Goal: Complete application form

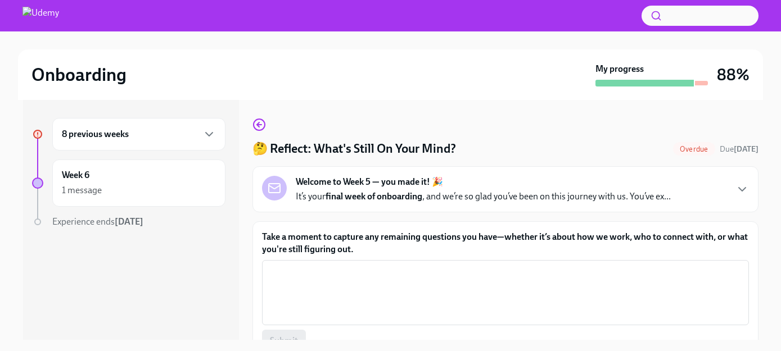
click at [471, 243] on label "Take a moment to capture any remaining questions you have—whether it’s about ho…" at bounding box center [505, 243] width 487 height 25
click at [471, 266] on textarea "Take a moment to capture any remaining questions you have—whether it’s about ho…" at bounding box center [505, 293] width 473 height 54
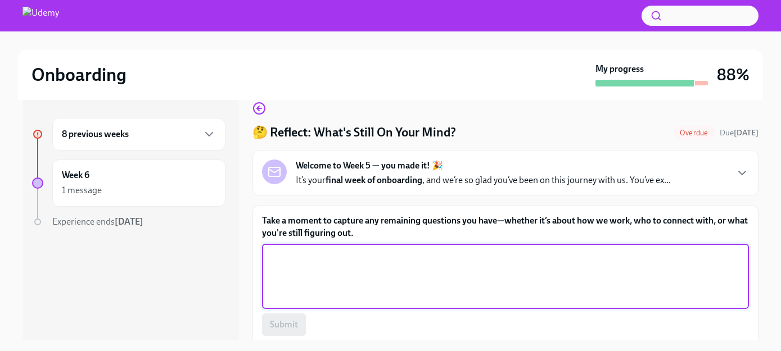
scroll to position [24, 0]
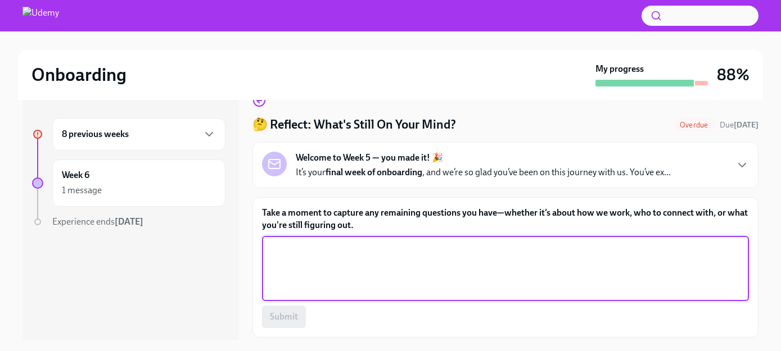
click at [488, 250] on textarea "Take a moment to capture any remaining questions you have—whether it’s about ho…" at bounding box center [505, 269] width 473 height 54
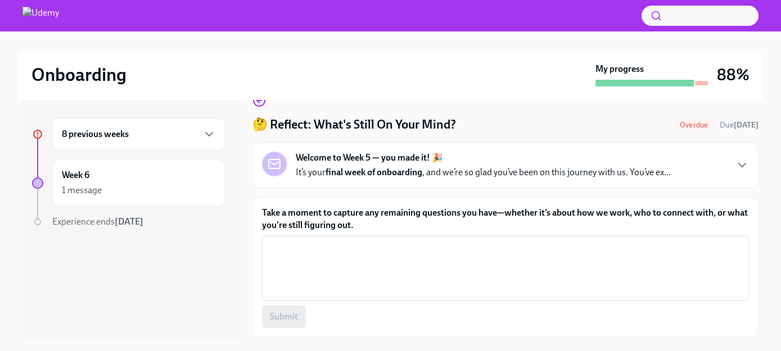
click at [479, 223] on label "Take a moment to capture any remaining questions you have—whether it’s about ho…" at bounding box center [505, 219] width 487 height 25
click at [479, 242] on textarea "Take a moment to capture any remaining questions you have—whether it’s about ho…" at bounding box center [505, 269] width 473 height 54
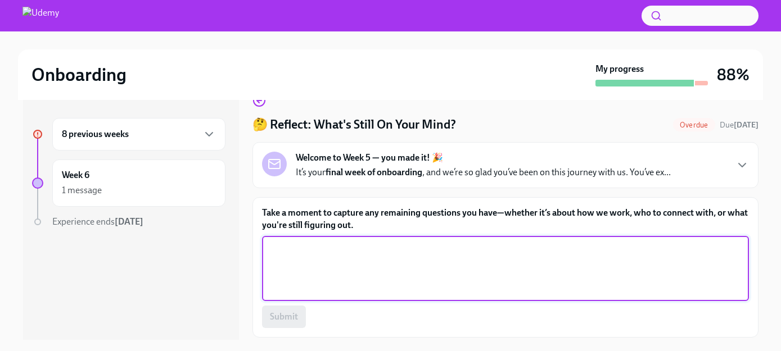
click at [487, 242] on textarea "Take a moment to capture any remaining questions you have—whether it’s about ho…" at bounding box center [505, 269] width 473 height 54
click at [496, 257] on textarea "Take a moment to capture any remaining questions you have—whether it’s about ho…" at bounding box center [505, 269] width 473 height 54
type textarea "H"
type textarea "Who's job is it to make sure"
type textarea "Who"
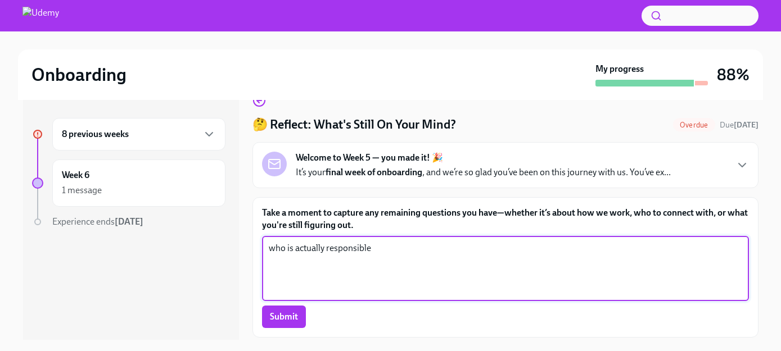
type textarea "who is actually responsible"
type textarea "who is"
click at [725, 252] on textarea "between product managers, product marketing managers, and engineering managers,…" at bounding box center [505, 269] width 473 height 54
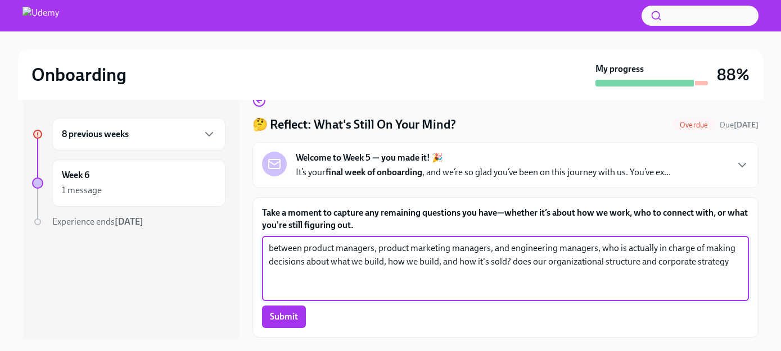
click at [528, 262] on textarea "between product managers, product marketing managers, and engineering managers,…" at bounding box center [505, 269] width 473 height 54
click at [725, 268] on textarea "between product managers, product marketing managers, and engineering managers,…" at bounding box center [505, 269] width 473 height 54
type textarea "between product managers, product marketing managers, and engineering managers,…"
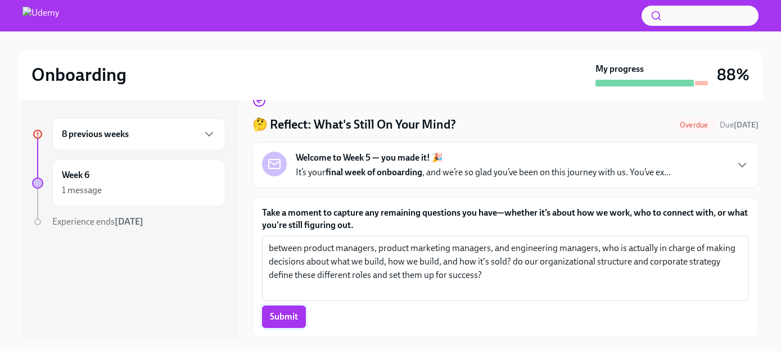
click at [289, 321] on span "Submit" at bounding box center [284, 316] width 28 height 11
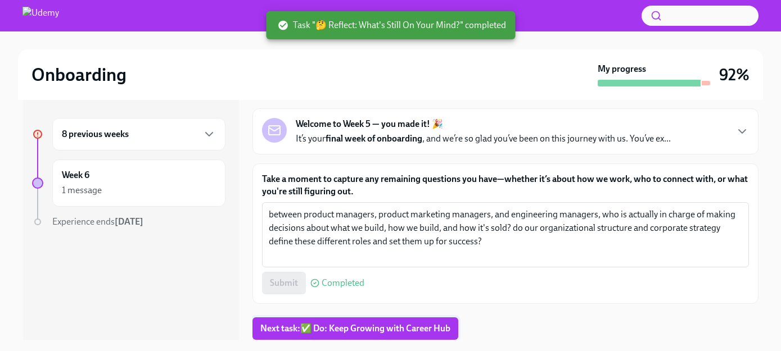
click at [375, 328] on span "Next task : ✅ Do: Keep Growing with Career Hub" at bounding box center [355, 328] width 190 height 11
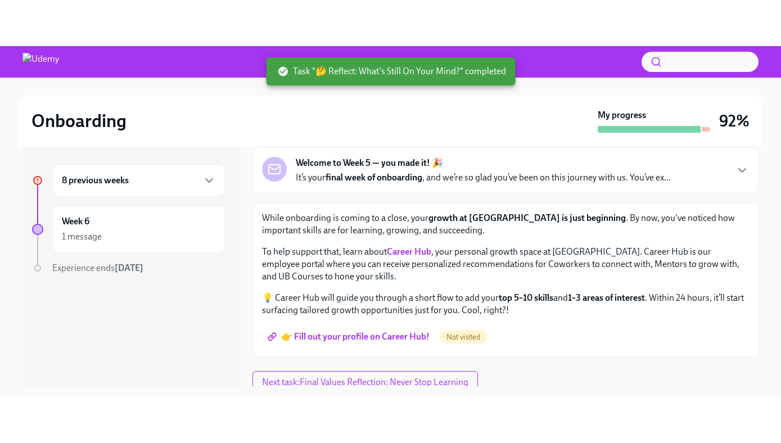
scroll to position [67, 0]
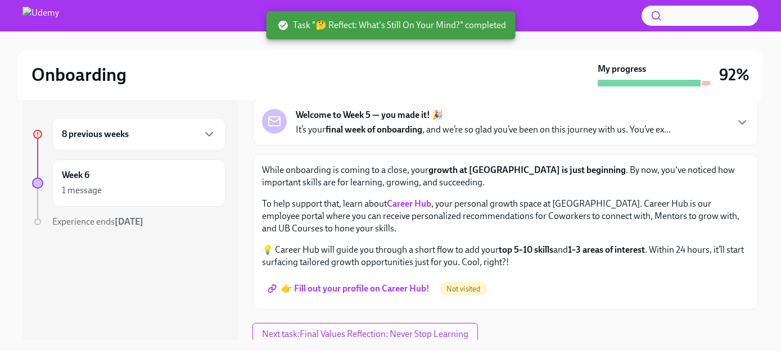
click at [388, 287] on span "👉 Fill out your profile on Career Hub!" at bounding box center [350, 288] width 160 height 11
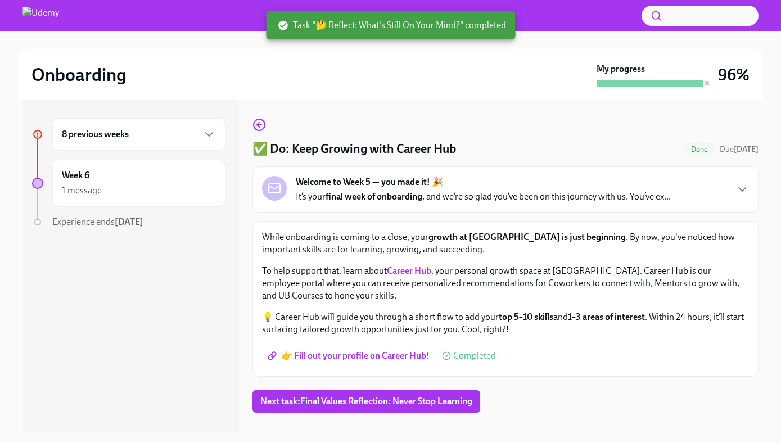
scroll to position [0, 0]
click at [374, 351] on span "Next task : Final Values Reflection: Never Stop Learning" at bounding box center [366, 401] width 212 height 11
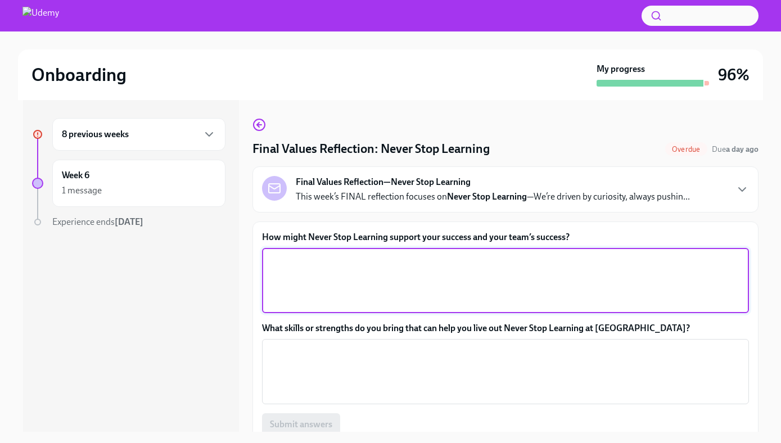
click at [495, 259] on textarea "How might Never Stop Learning support your success and your team’s success?" at bounding box center [505, 280] width 473 height 54
click at [428, 236] on label "How might Never Stop Learning support your success and your team’s success?" at bounding box center [505, 237] width 487 height 12
click at [428, 253] on textarea "How might Never Stop Learning support your success and your team’s success?" at bounding box center [505, 280] width 473 height 54
click at [476, 277] on textarea "How might Never Stop Learning support your success and your team’s success?" at bounding box center [505, 280] width 473 height 54
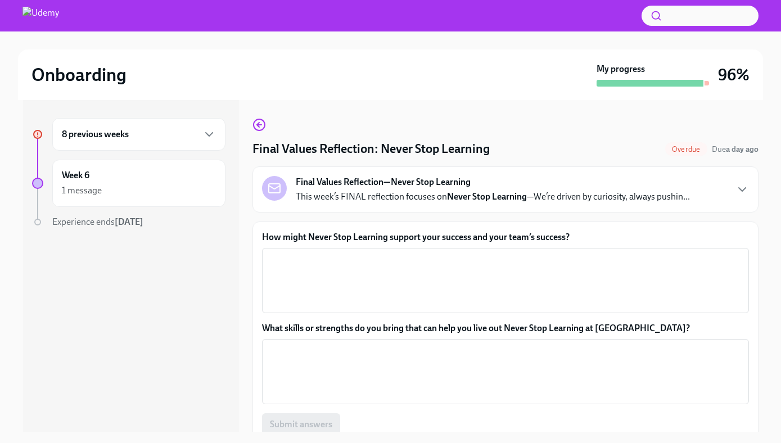
click at [676, 202] on p "This week’s FINAL reflection focuses on Never Stop Learning —We’re driven by cu…" at bounding box center [493, 197] width 394 height 12
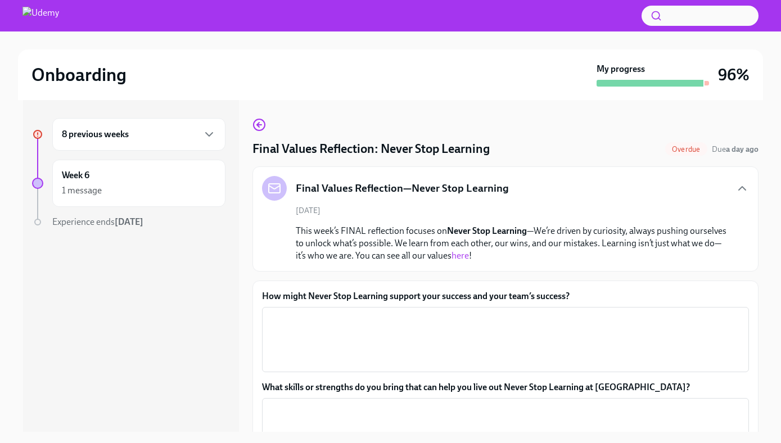
click at [603, 234] on p "This week’s FINAL reflection focuses on Never Stop Learning —We’re driven by cu…" at bounding box center [513, 243] width 435 height 37
click at [613, 323] on textarea "How might Never Stop Learning support your success and your team’s success?" at bounding box center [505, 339] width 473 height 54
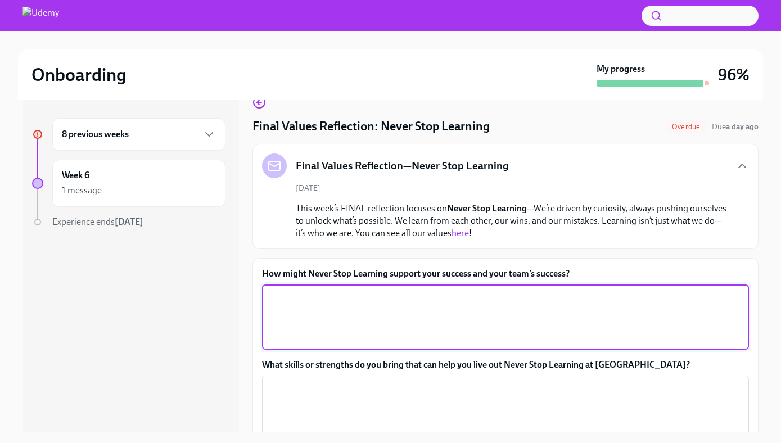
scroll to position [24, 0]
click at [604, 300] on textarea "How might Never Stop Learning support your success and your team’s success?" at bounding box center [505, 316] width 473 height 54
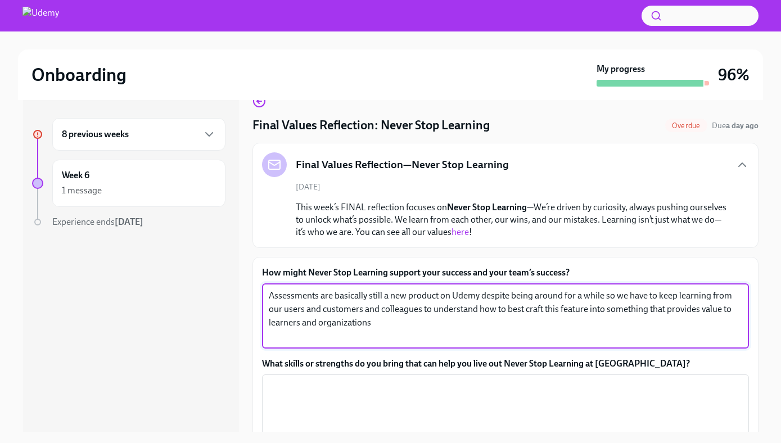
scroll to position [106, 0]
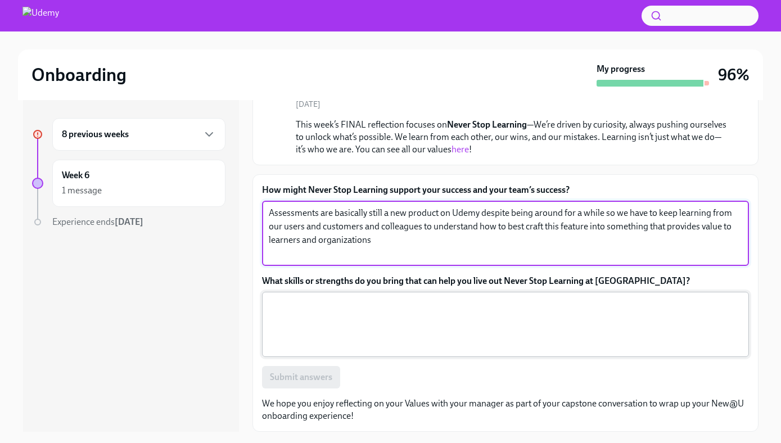
type textarea "Assessments are basically still a new product on Udemy despite being around for…"
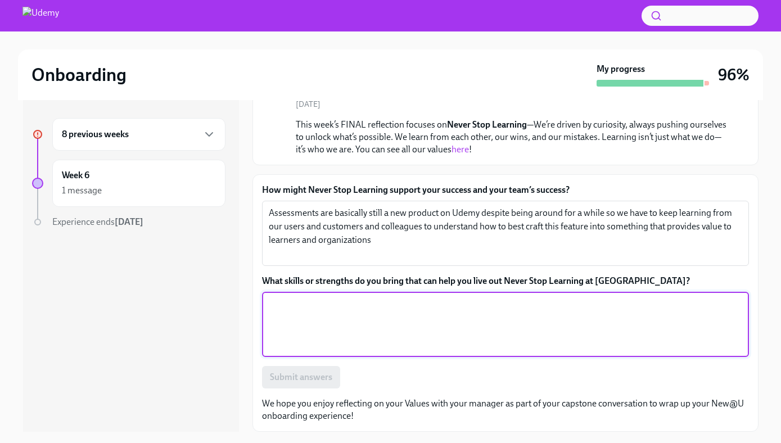
click at [511, 326] on textarea "What skills or strengths do you bring that can help you live out Never Stop Lea…" at bounding box center [505, 324] width 473 height 54
type textarea "I have a"
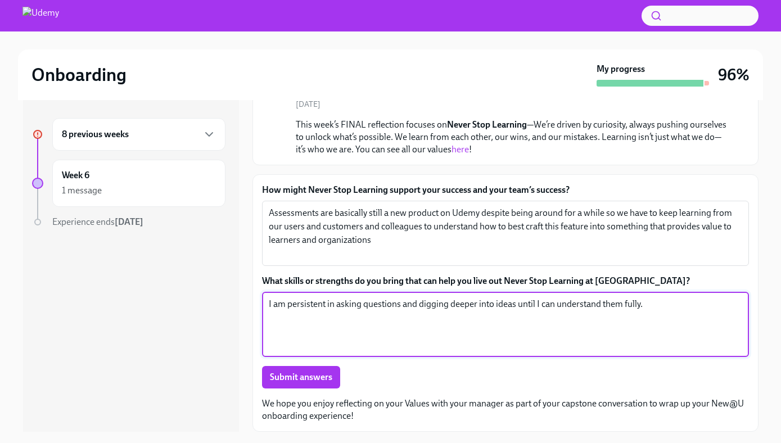
type textarea "I am persistent in asking questions and digging deeper into ideas until I can u…"
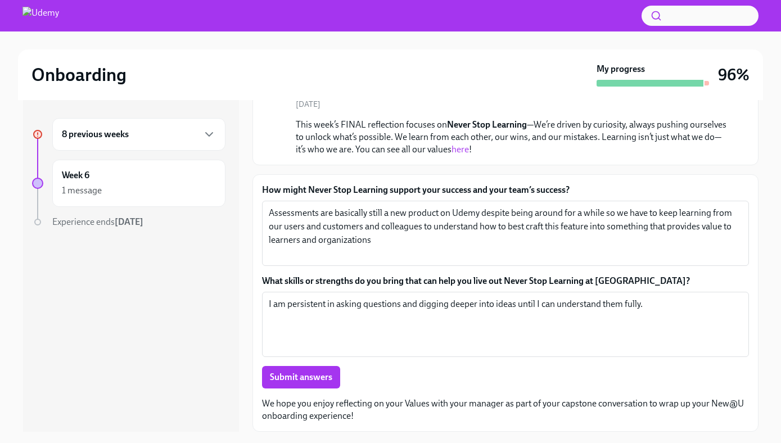
click at [568, 351] on p "We hope you enjoy reflecting on your Values with your manager as part of your c…" at bounding box center [505, 409] width 487 height 25
click at [307, 351] on span "Submit answers" at bounding box center [301, 376] width 62 height 11
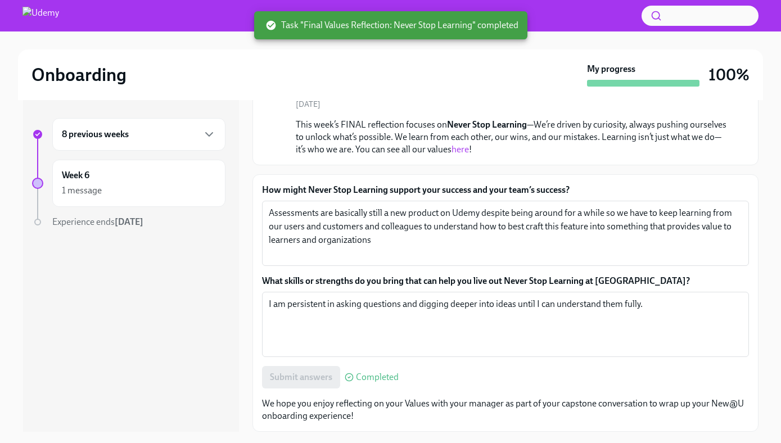
click at [162, 125] on div "8 previous weeks" at bounding box center [138, 134] width 173 height 33
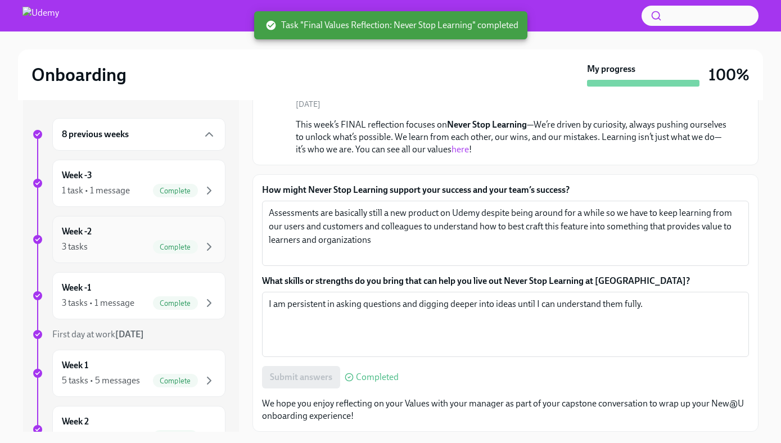
scroll to position [312, 0]
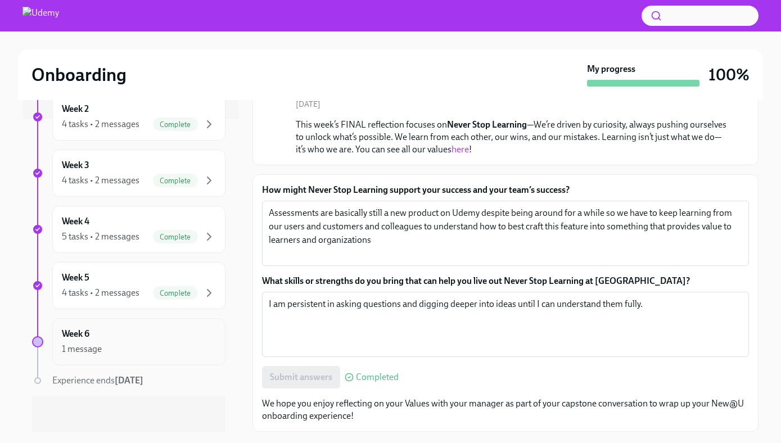
click at [151, 343] on div "1 message" at bounding box center [139, 348] width 154 height 13
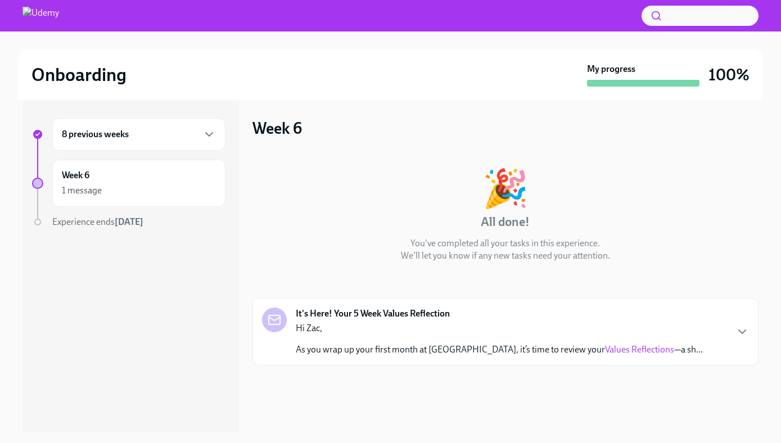
scroll to position [2, 0]
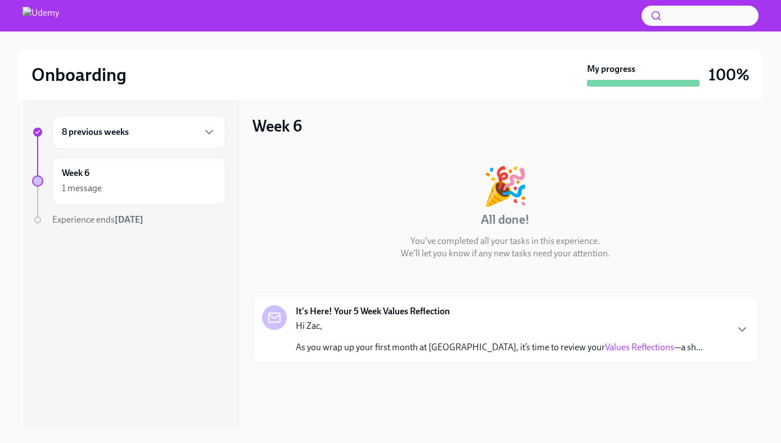
click at [462, 341] on p "As you wrap up your first month at [GEOGRAPHIC_DATA], it’s time to review your …" at bounding box center [499, 347] width 407 height 12
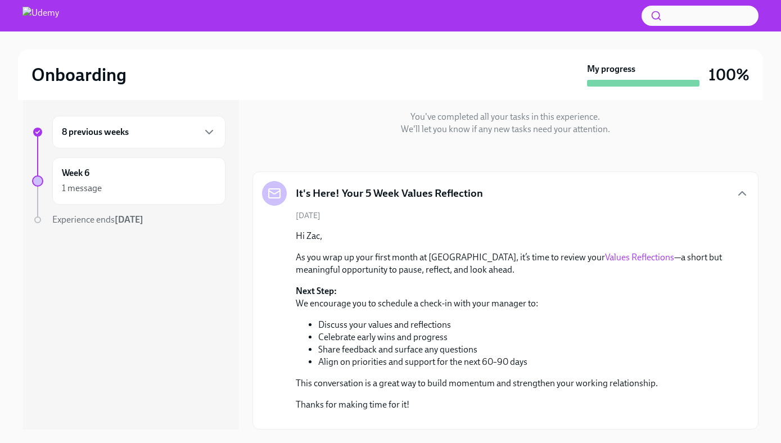
scroll to position [229, 0]
click at [605, 252] on link "Values Reflections" at bounding box center [639, 257] width 69 height 11
